Goal: Ask a question

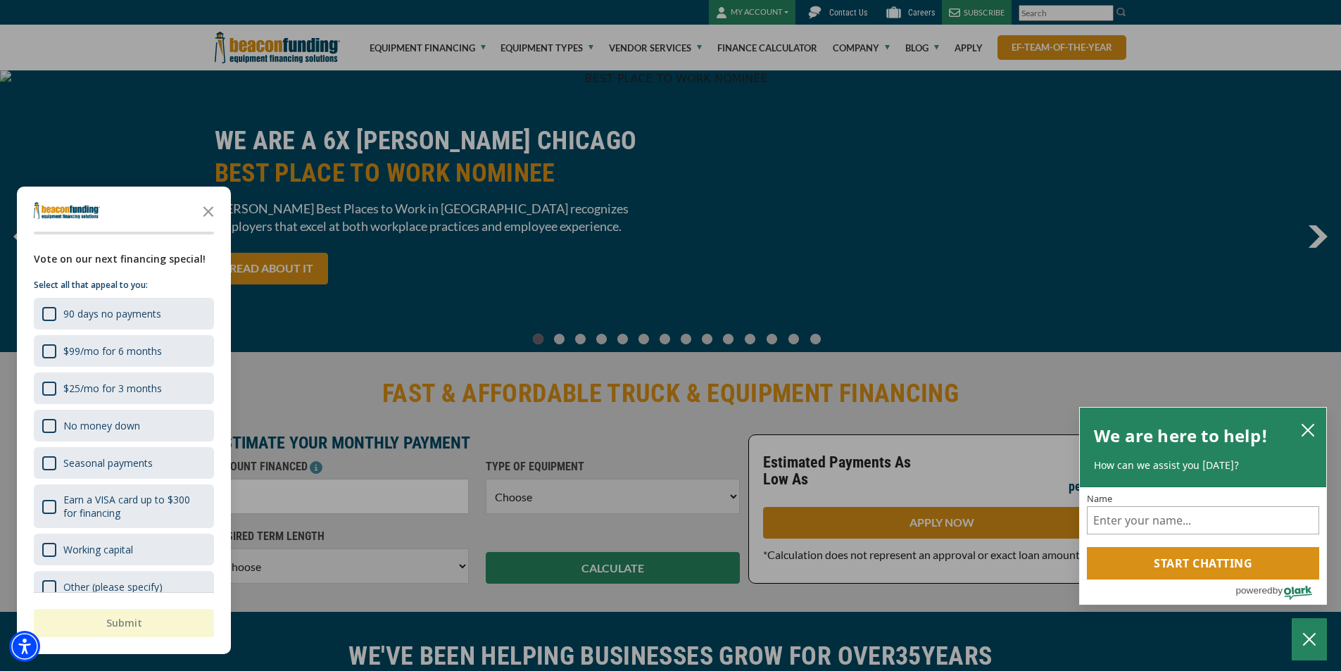
click at [761, 10] on div at bounding box center [670, 335] width 1341 height 671
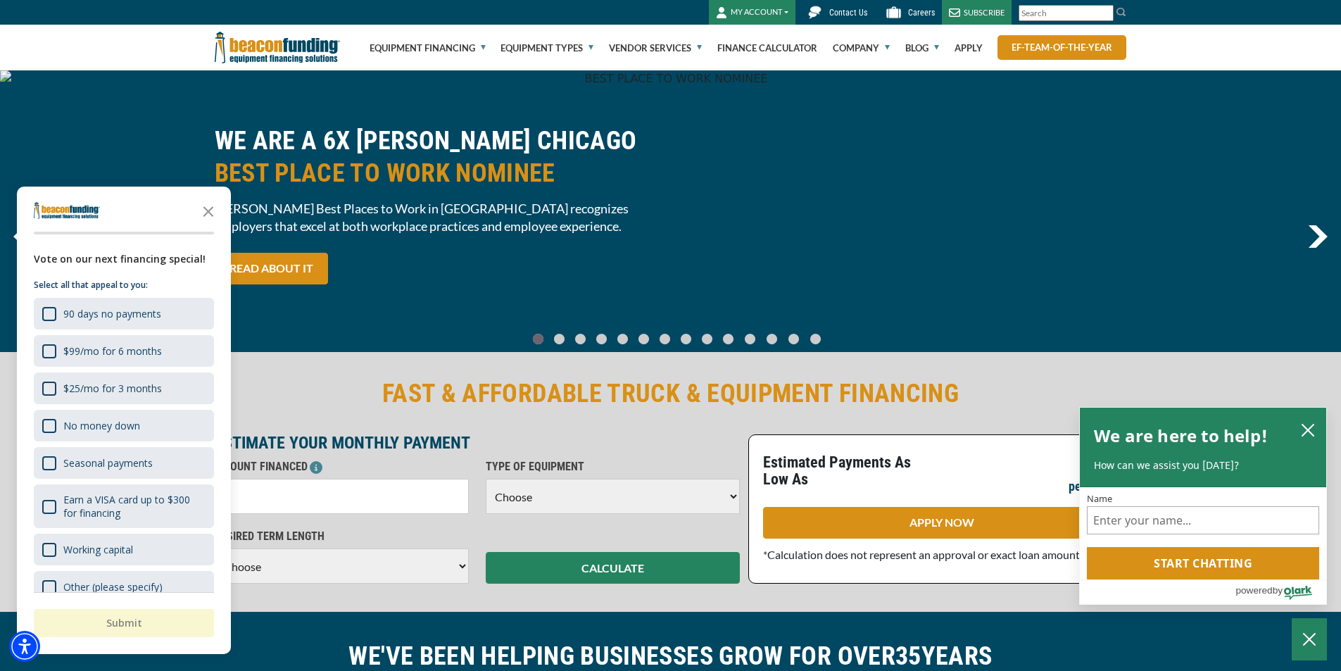
click at [784, 8] on button "MY ACCOUNT" at bounding box center [752, 12] width 87 height 25
click at [737, 46] on link "Login" at bounding box center [765, 42] width 111 height 34
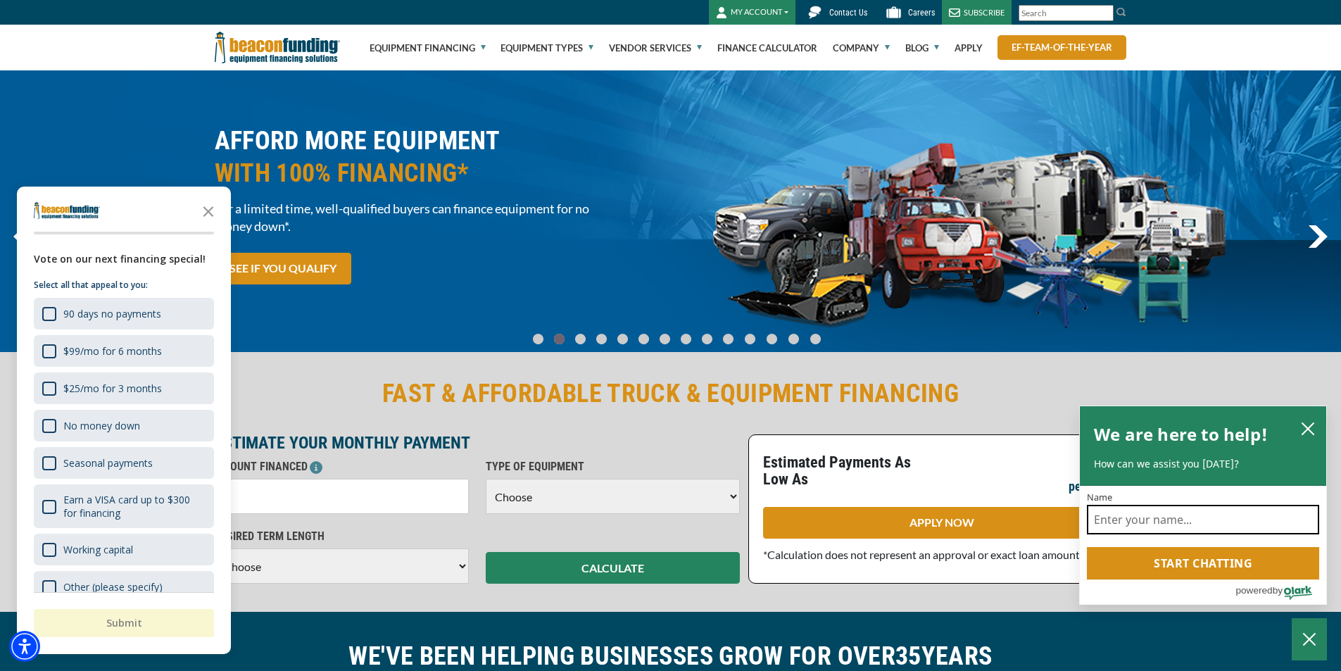
click at [1143, 521] on input "Name" at bounding box center [1203, 520] width 232 height 30
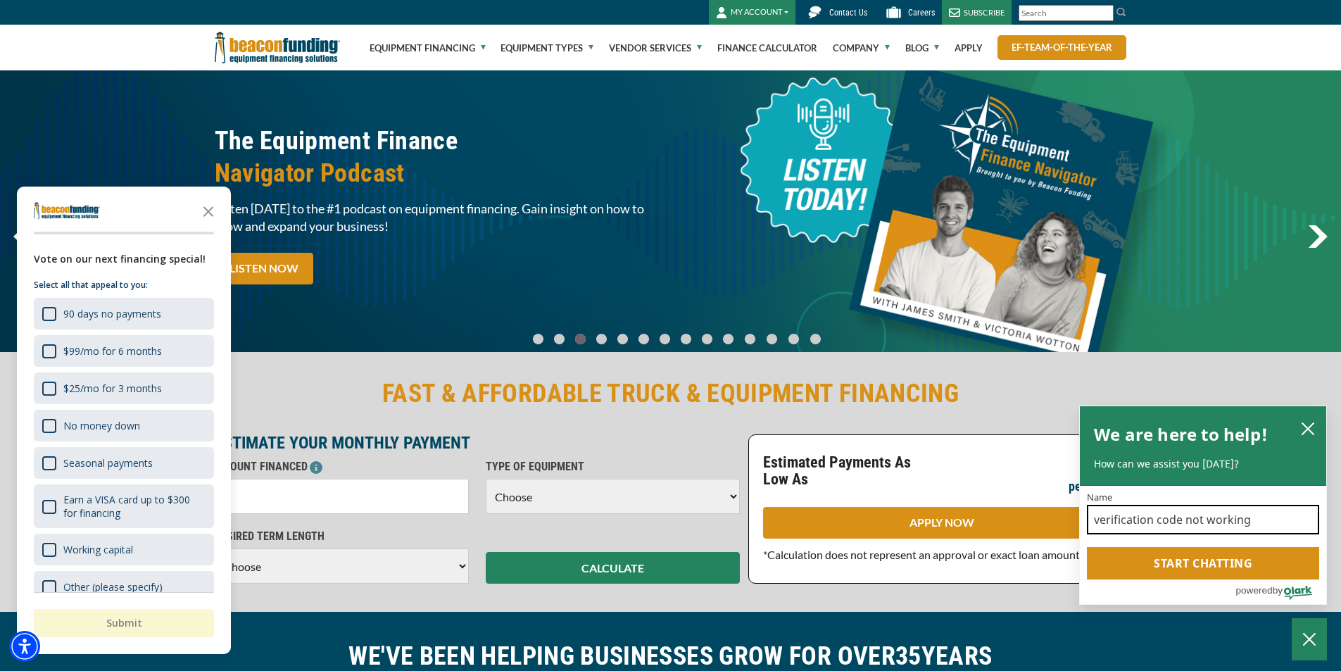
type input "verification code not working"
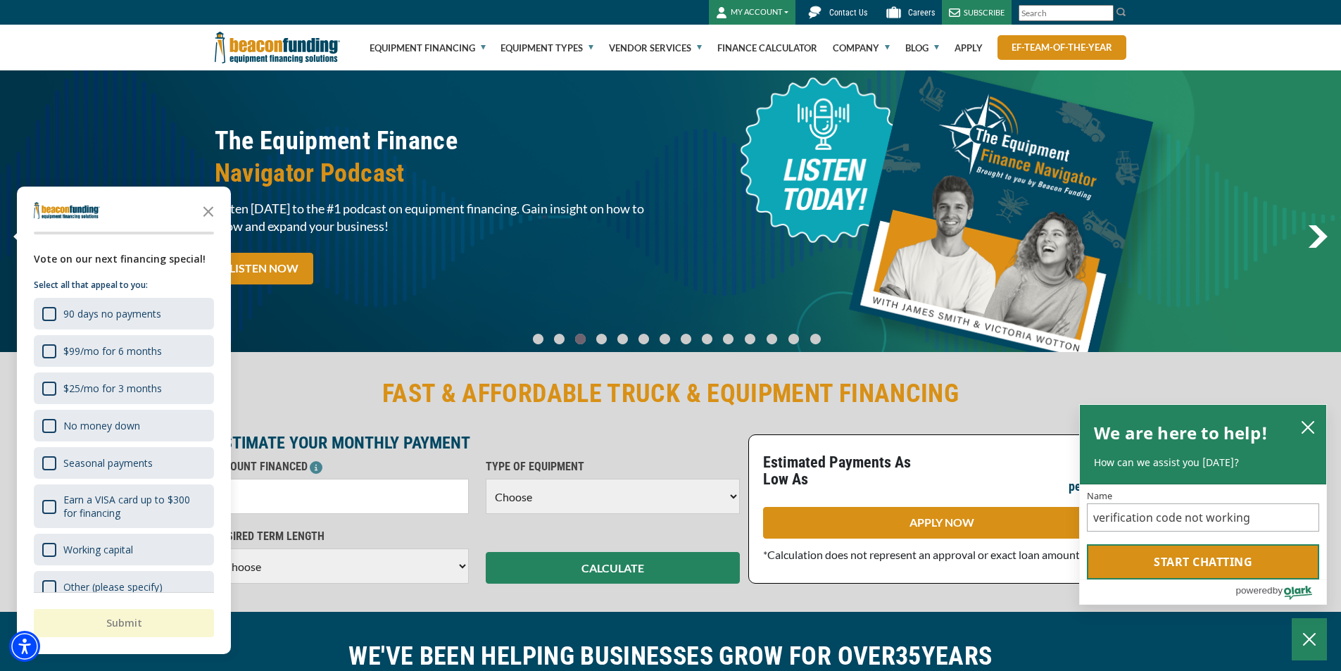
click at [1191, 557] on button "Start chatting" at bounding box center [1203, 561] width 232 height 35
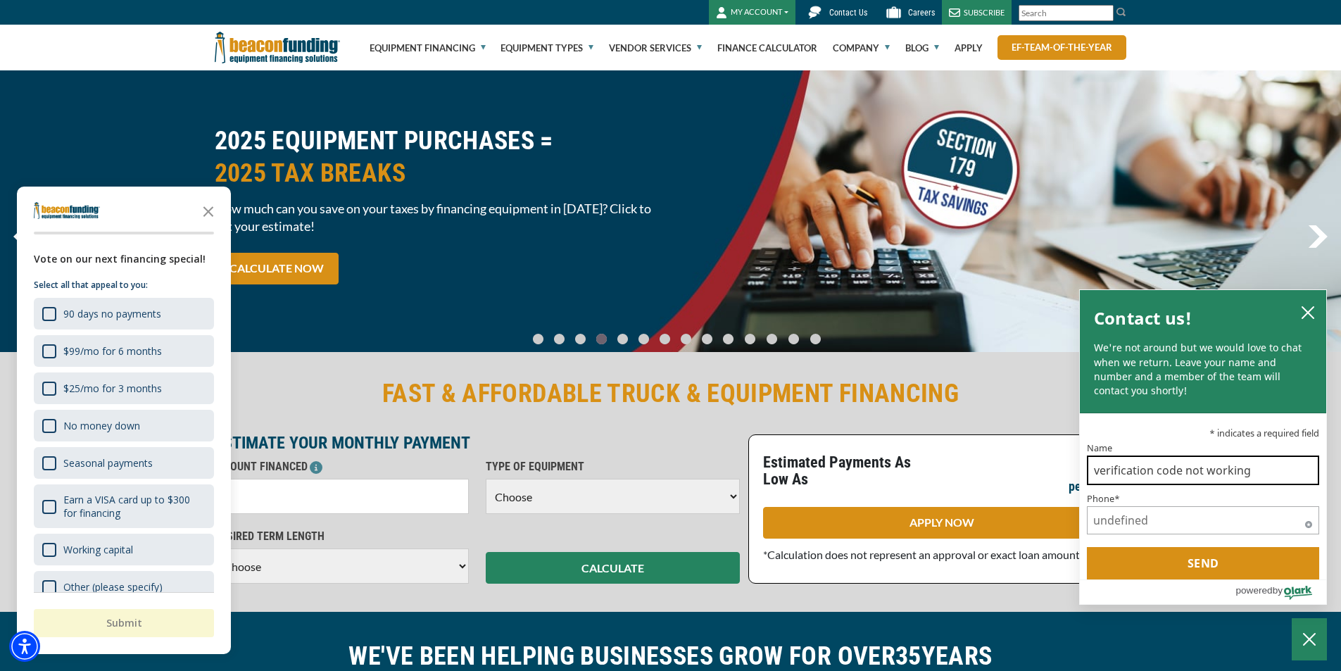
drag, startPoint x: 1262, startPoint y: 466, endPoint x: 1036, endPoint y: 476, distance: 225.5
click at [1036, 476] on body "Skip to main content Enable accessibility for low vision Open the accessibility…" at bounding box center [670, 335] width 1341 height 671
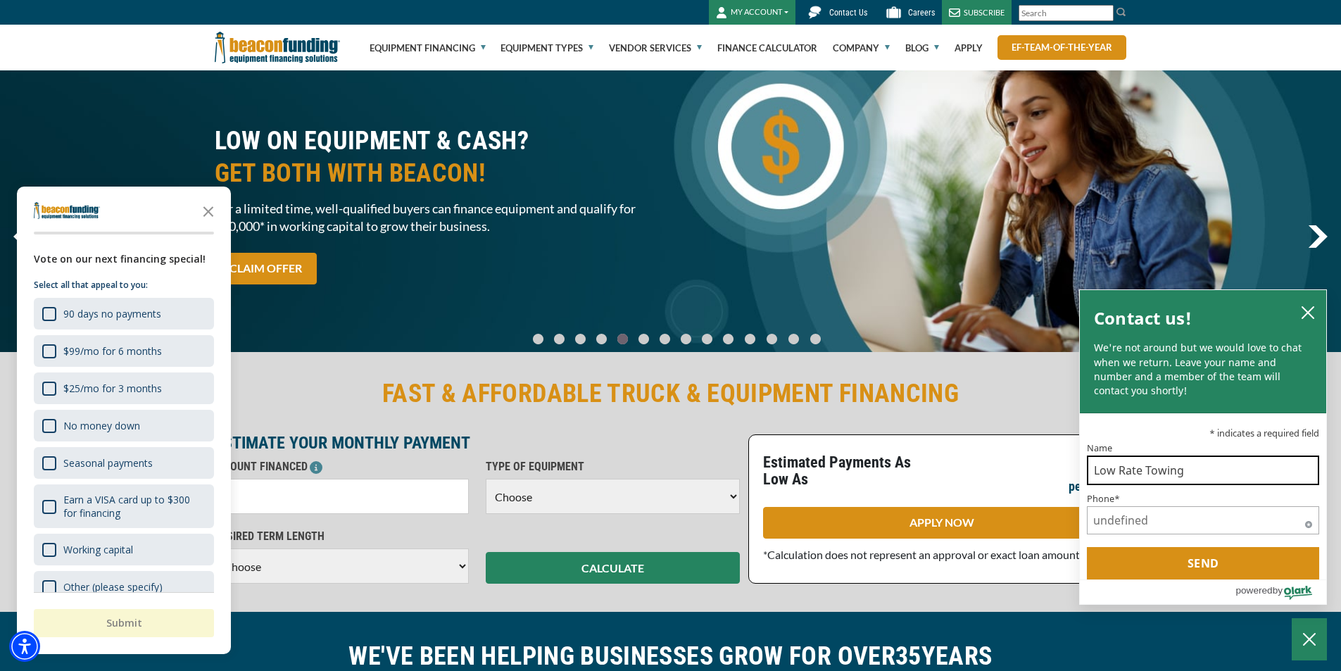
type input "Low Rate Towing"
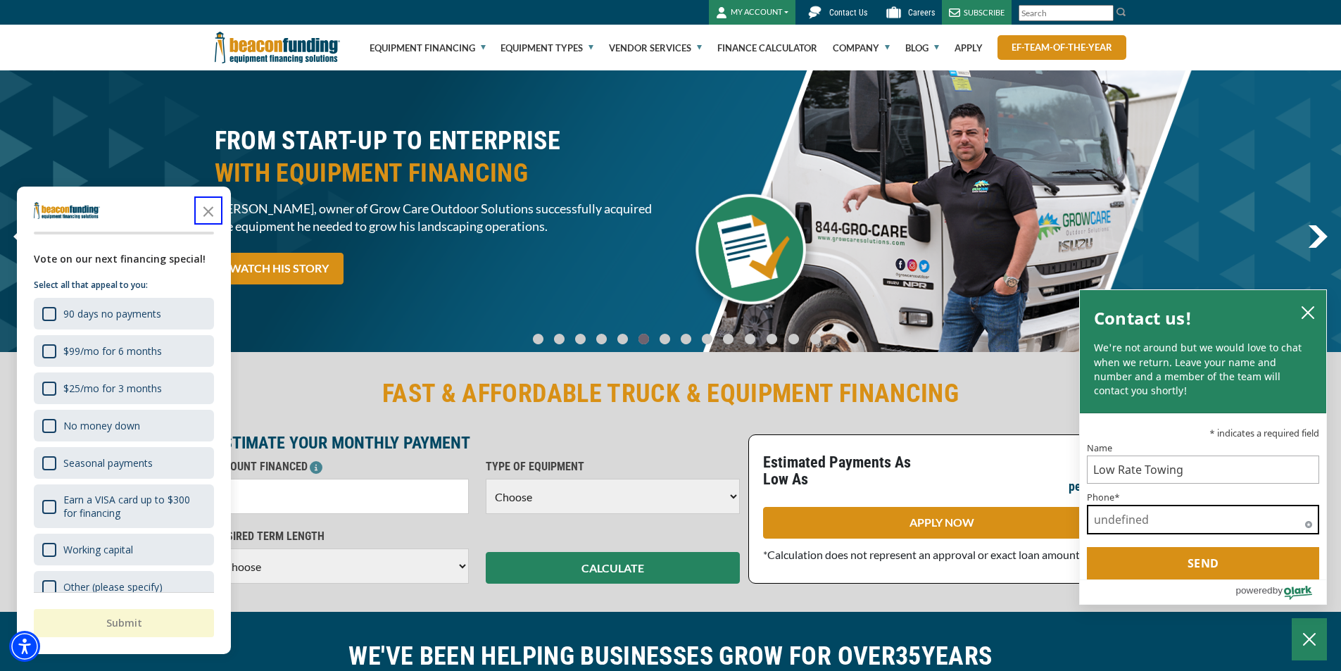
click at [1158, 529] on input "Phone*" at bounding box center [1203, 520] width 232 height 30
type input "16098287410"
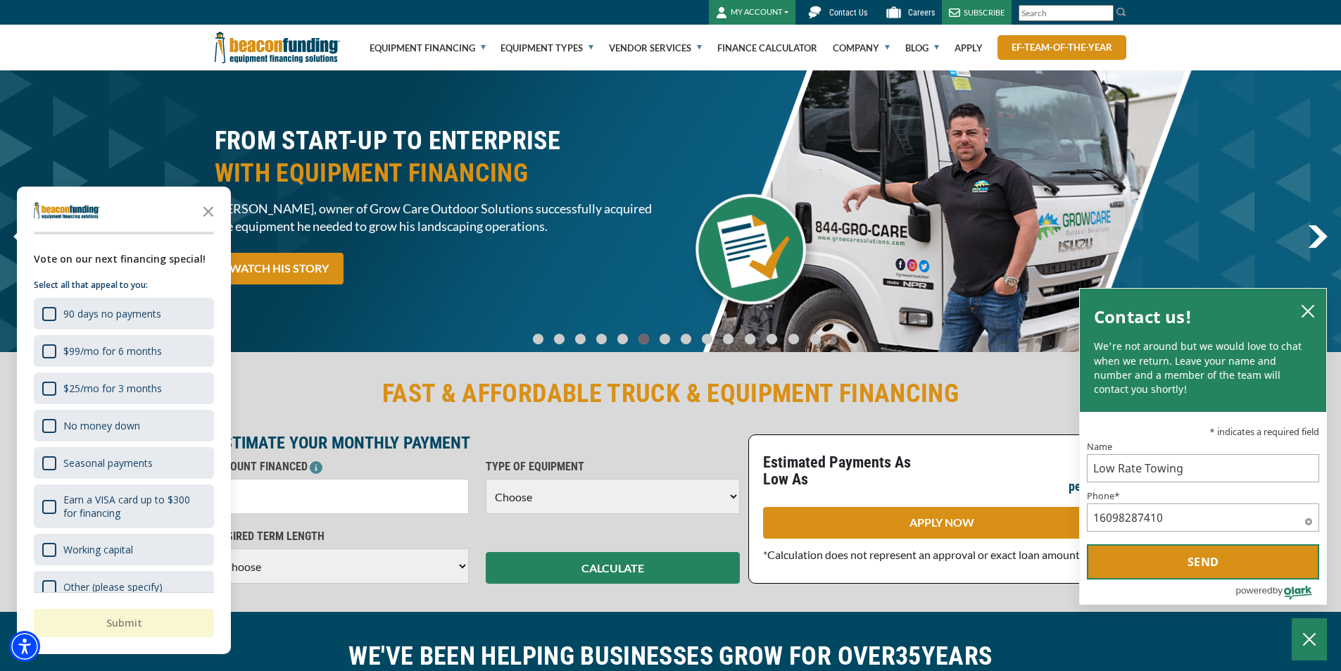
click at [1203, 562] on button "Send" at bounding box center [1203, 561] width 232 height 35
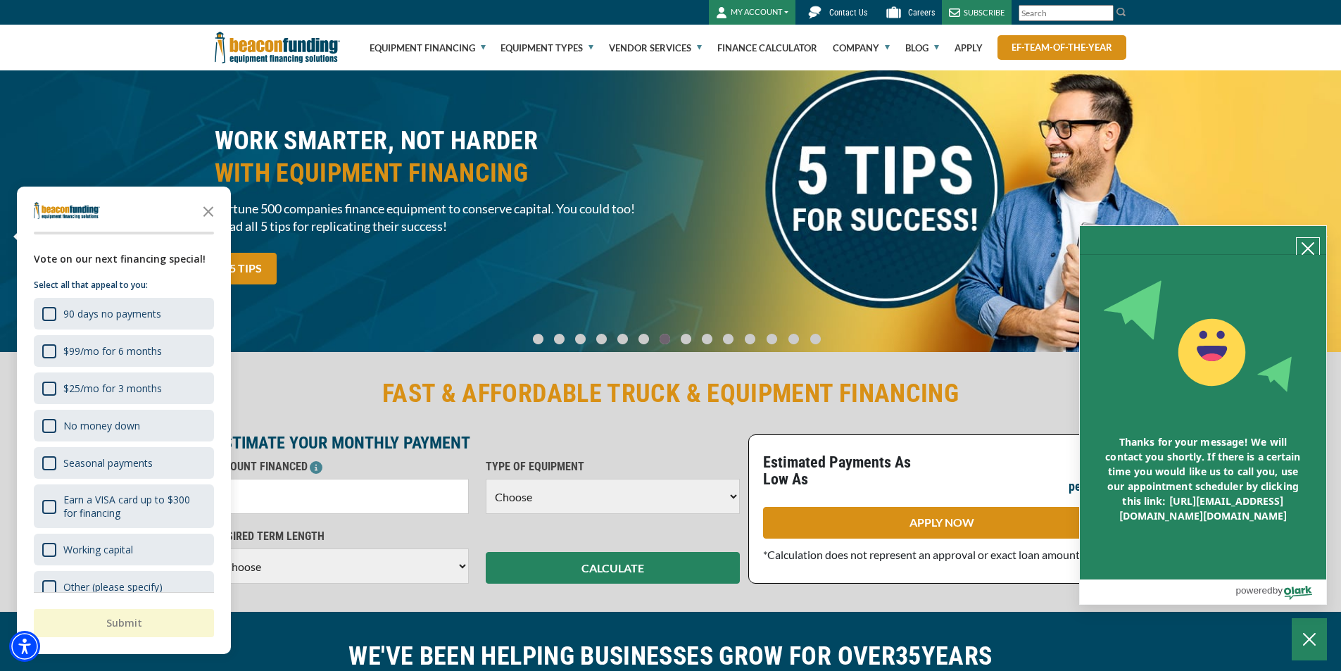
click at [1304, 243] on icon "close chatbox" at bounding box center [1308, 248] width 11 height 11
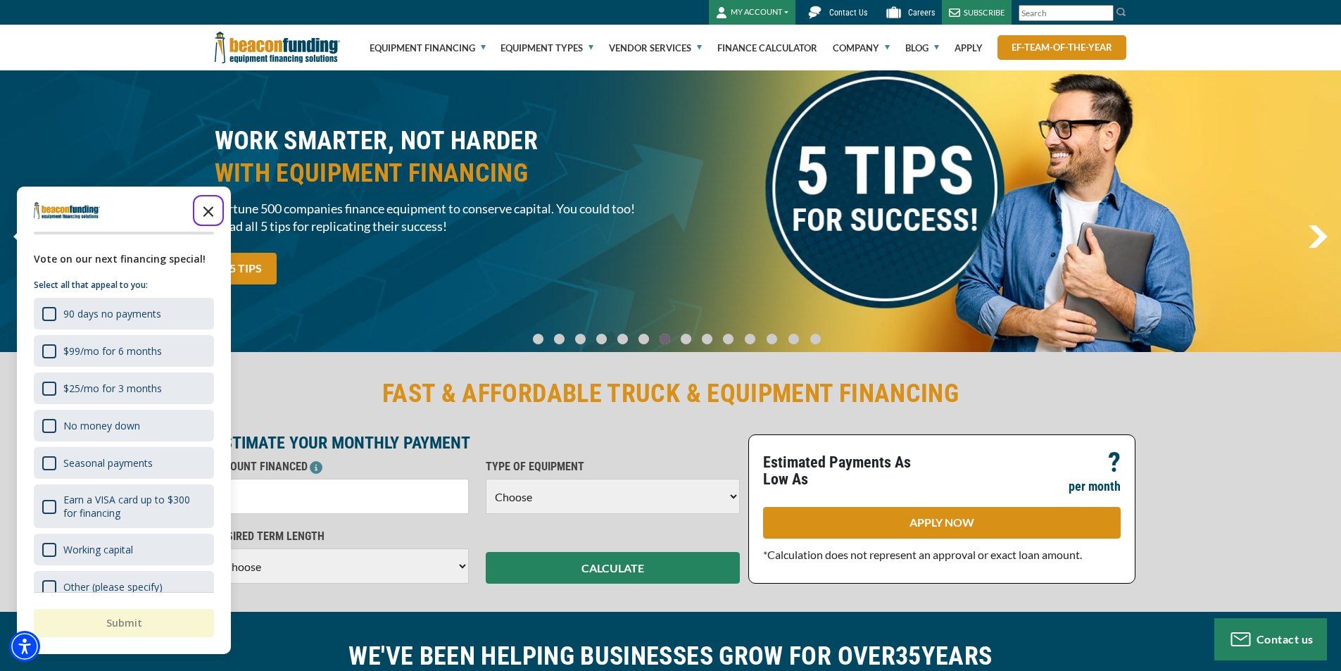
click at [214, 210] on icon "Close the survey" at bounding box center [208, 210] width 28 height 28
